Goal: Navigation & Orientation: Go to known website

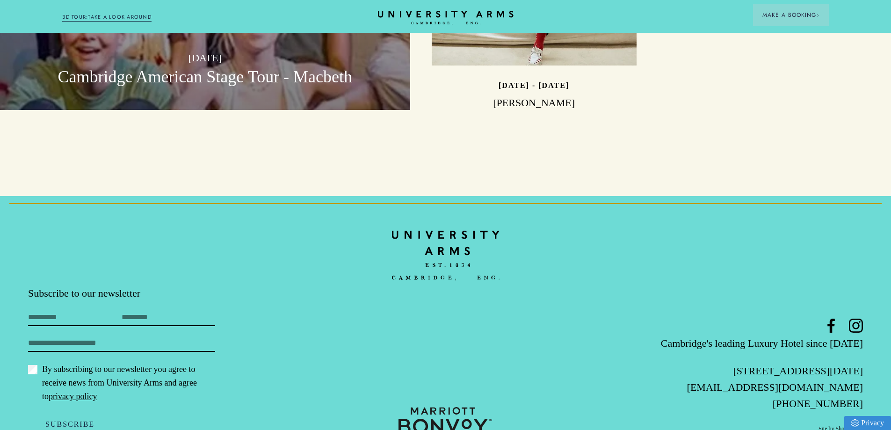
scroll to position [2800, 0]
